Goal: Task Accomplishment & Management: Use online tool/utility

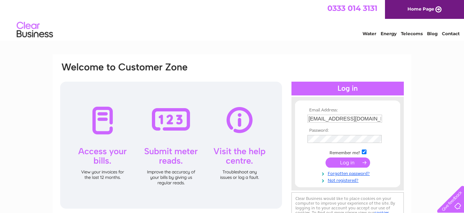
click at [337, 162] on input "submit" at bounding box center [348, 162] width 45 height 10
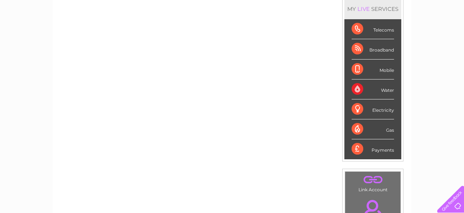
scroll to position [113, 0]
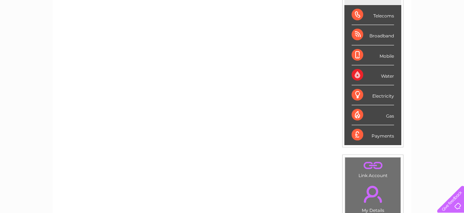
click at [354, 74] on div "Water" at bounding box center [373, 75] width 42 height 20
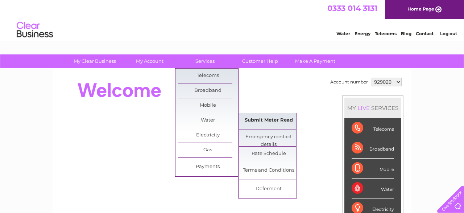
click at [263, 119] on link "Submit Meter Read" at bounding box center [269, 120] width 60 height 15
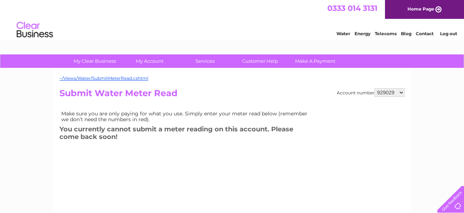
select select "929091"
click option "929091" at bounding box center [0, 0] width 0 height 0
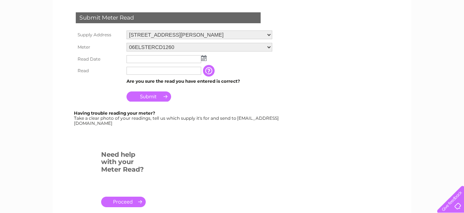
scroll to position [75, 0]
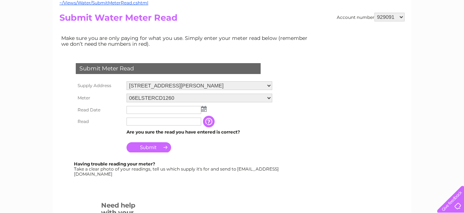
click at [151, 110] on input "text" at bounding box center [164, 110] width 75 height 8
click at [207, 113] on td at bounding box center [199, 110] width 149 height 12
click at [204, 110] on img at bounding box center [203, 109] width 5 height 6
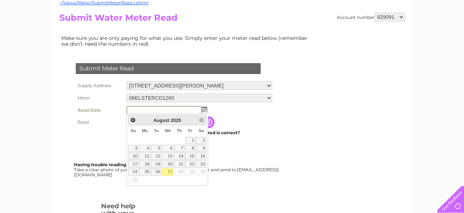
click at [170, 171] on link "27" at bounding box center [168, 171] width 12 height 7
type input "2025/08/27"
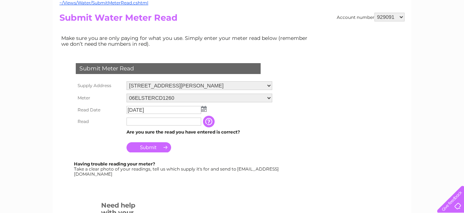
click at [170, 171] on body "My Clear Business Login Details My Details My Preferences Link Account My Accou…" at bounding box center [232, 170] width 464 height 491
click at [149, 125] on input "text" at bounding box center [164, 122] width 75 height 9
type input "1819"
click at [152, 149] on input "Submit" at bounding box center [149, 147] width 45 height 10
